Goal: Navigation & Orientation: Find specific page/section

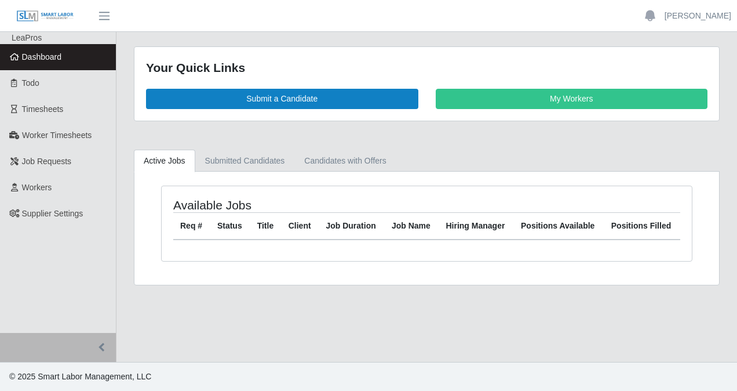
click at [57, 61] on span "Dashboard" at bounding box center [42, 56] width 40 height 9
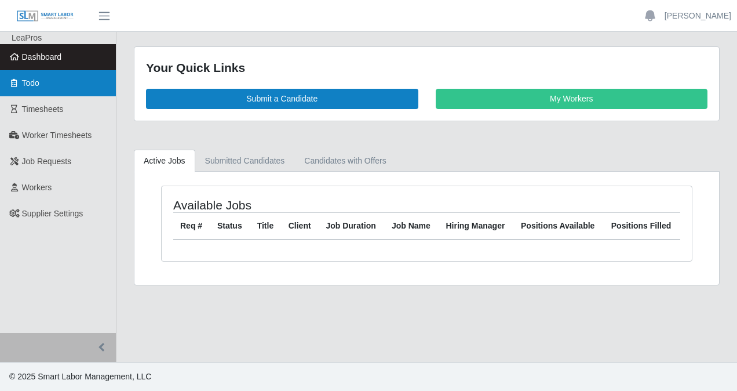
click at [46, 83] on link "Todo" at bounding box center [58, 83] width 116 height 26
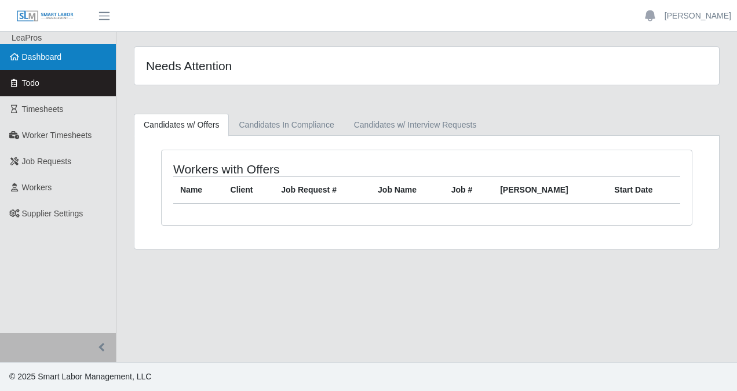
click at [49, 60] on span "Dashboard" at bounding box center [42, 56] width 40 height 9
